Goal: Task Accomplishment & Management: Manage account settings

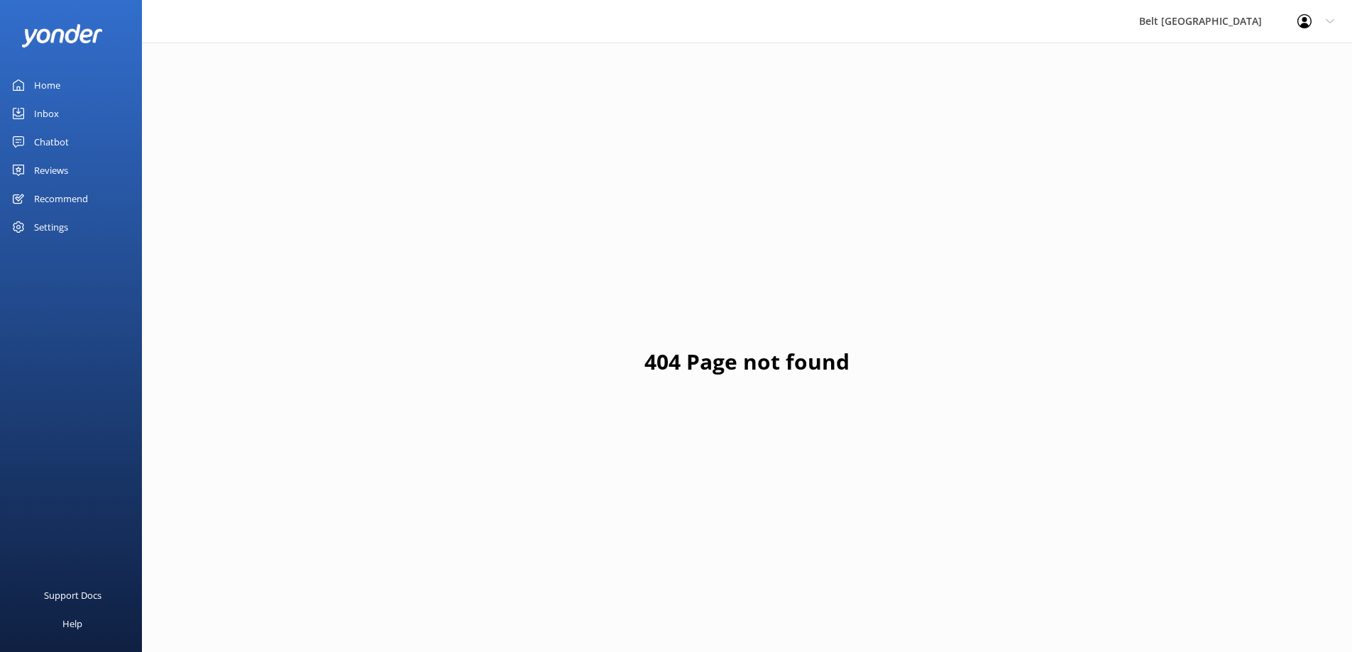
click at [45, 170] on div "Reviews" at bounding box center [51, 170] width 34 height 28
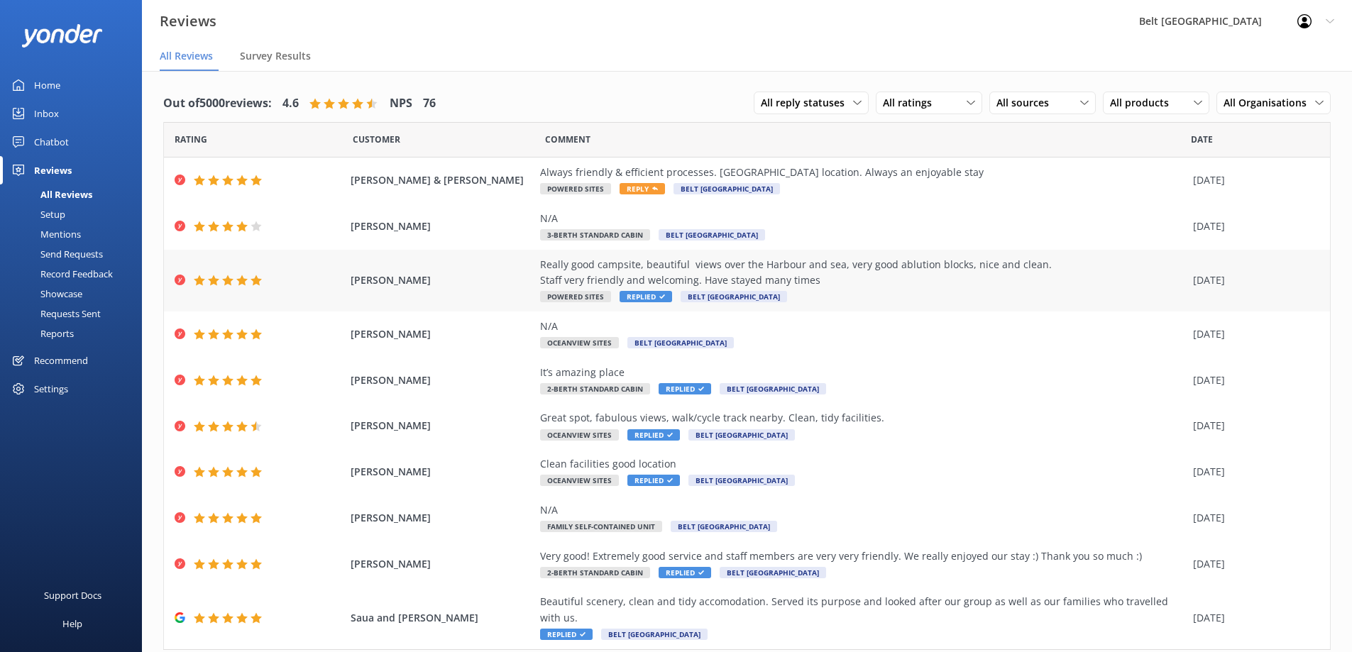
click at [639, 294] on span "Replied" at bounding box center [646, 296] width 53 height 11
